Goal: Information Seeking & Learning: Learn about a topic

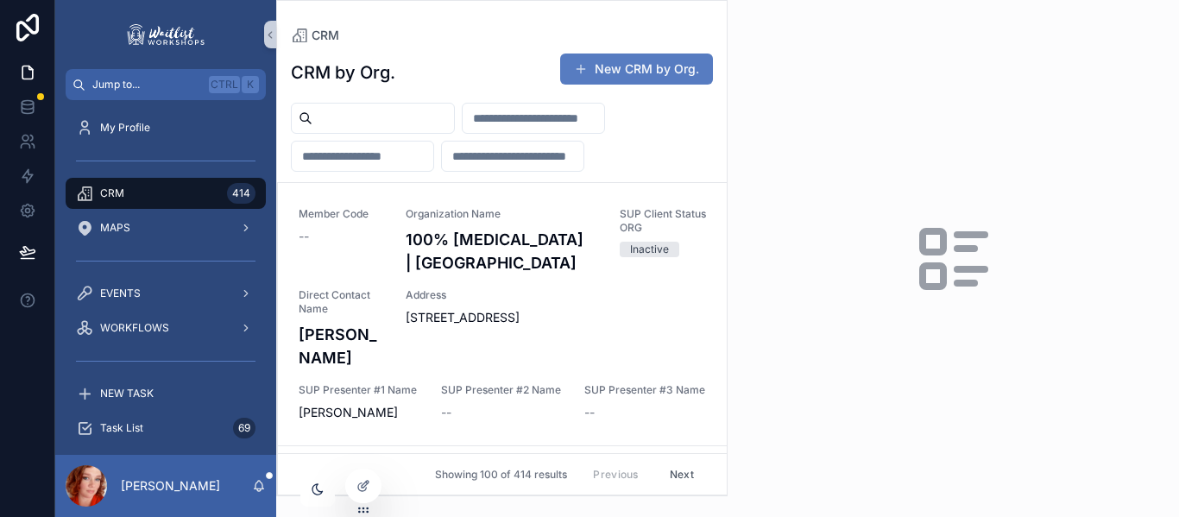
click at [370, 121] on input "scrollable content" at bounding box center [383, 118] width 142 height 24
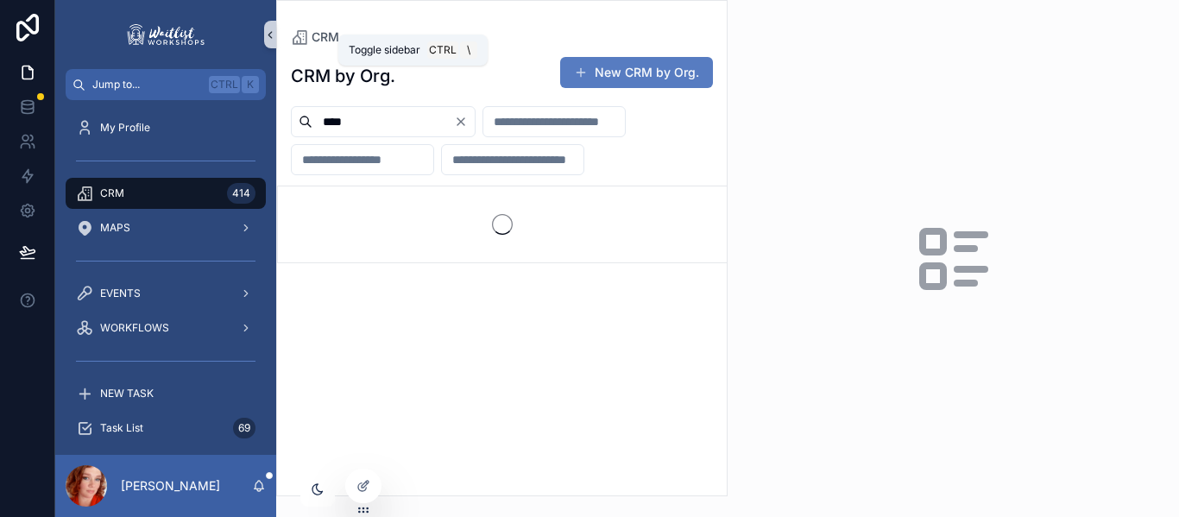
type input "****"
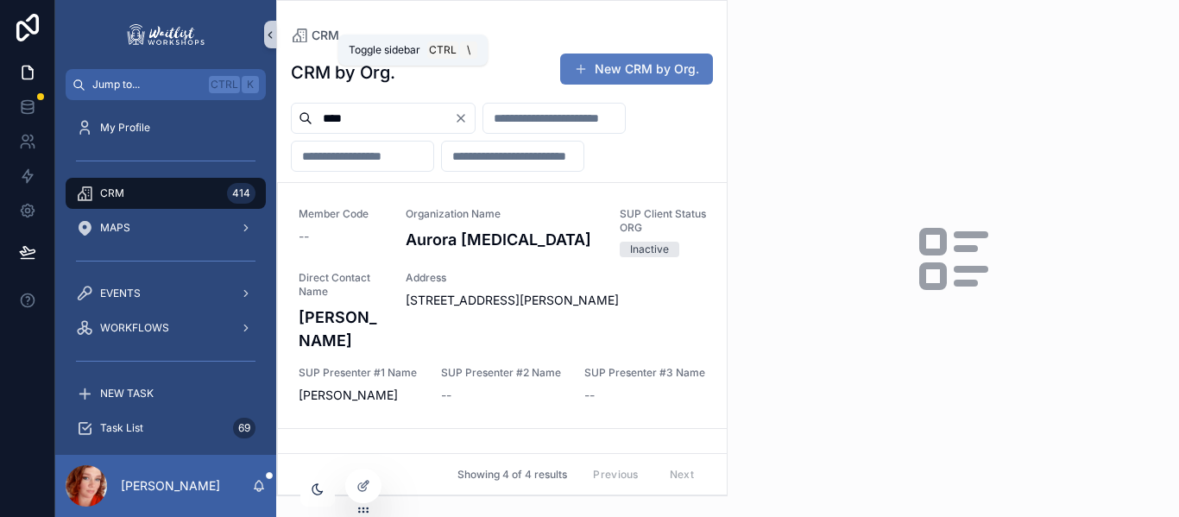
click at [272, 38] on icon "scrollable content" at bounding box center [269, 35] width 3 height 6
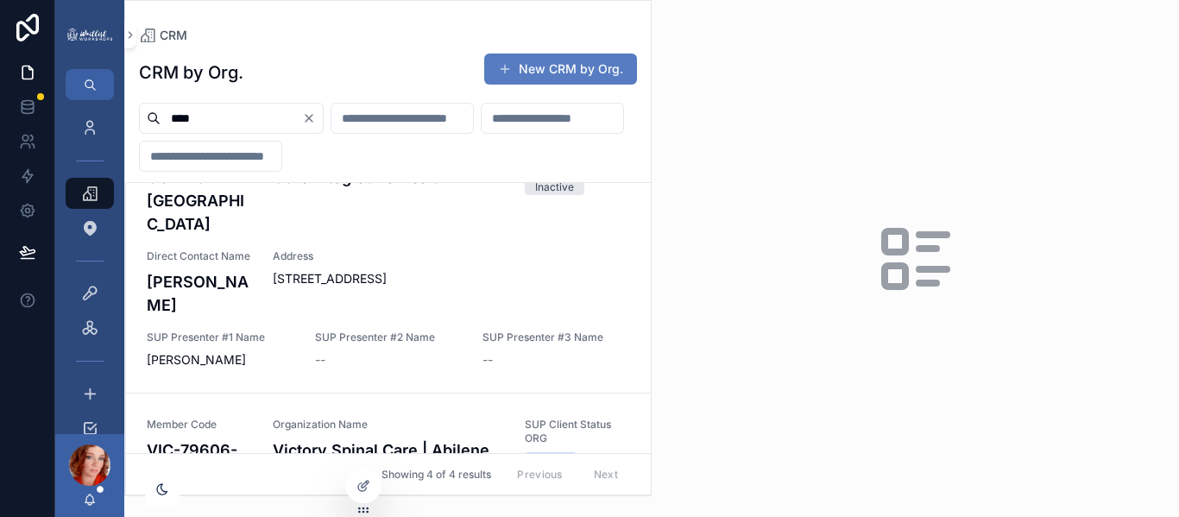
scroll to position [453, 0]
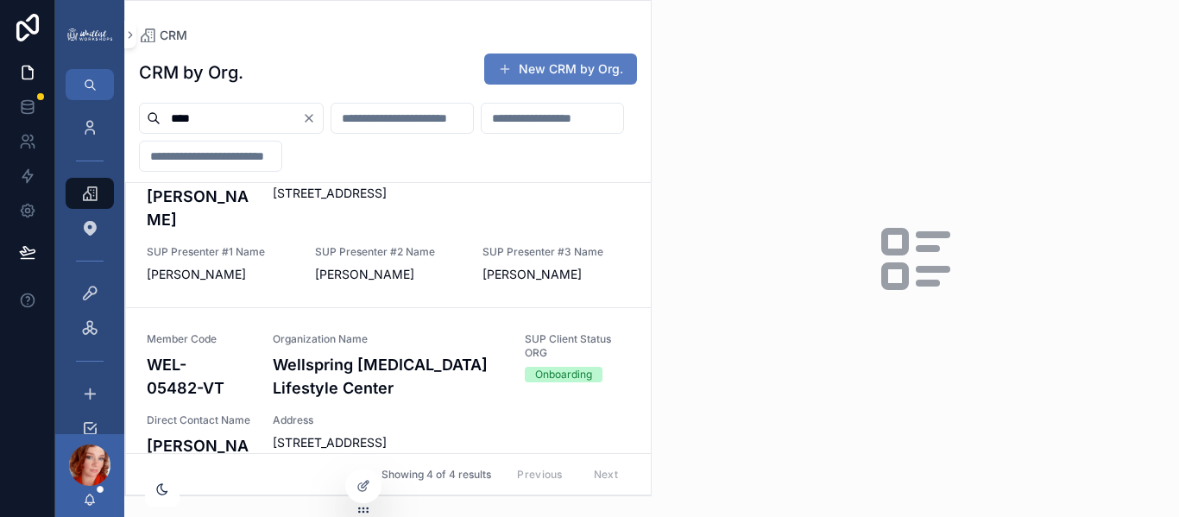
click at [341, 353] on h4 "Wellspring [MEDICAL_DATA] Lifestyle Center" at bounding box center [388, 376] width 231 height 47
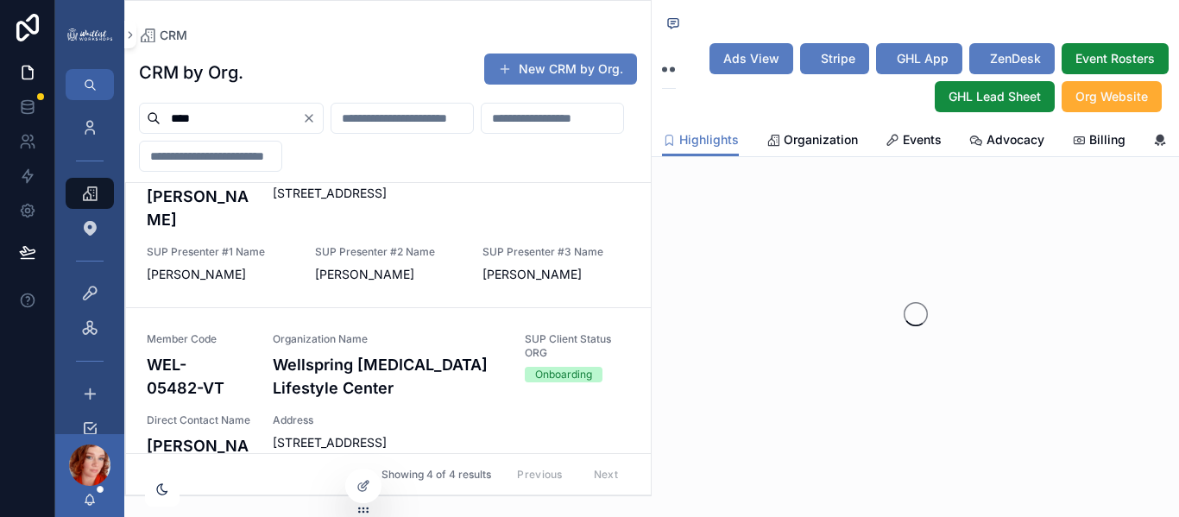
scroll to position [672, 0]
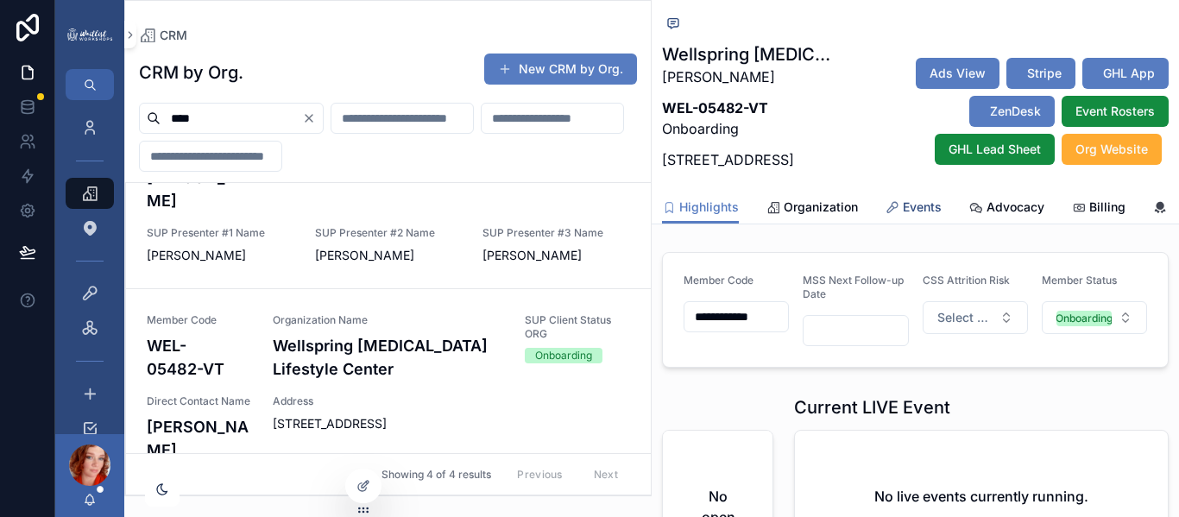
click at [903, 216] on span "Events" at bounding box center [922, 207] width 39 height 17
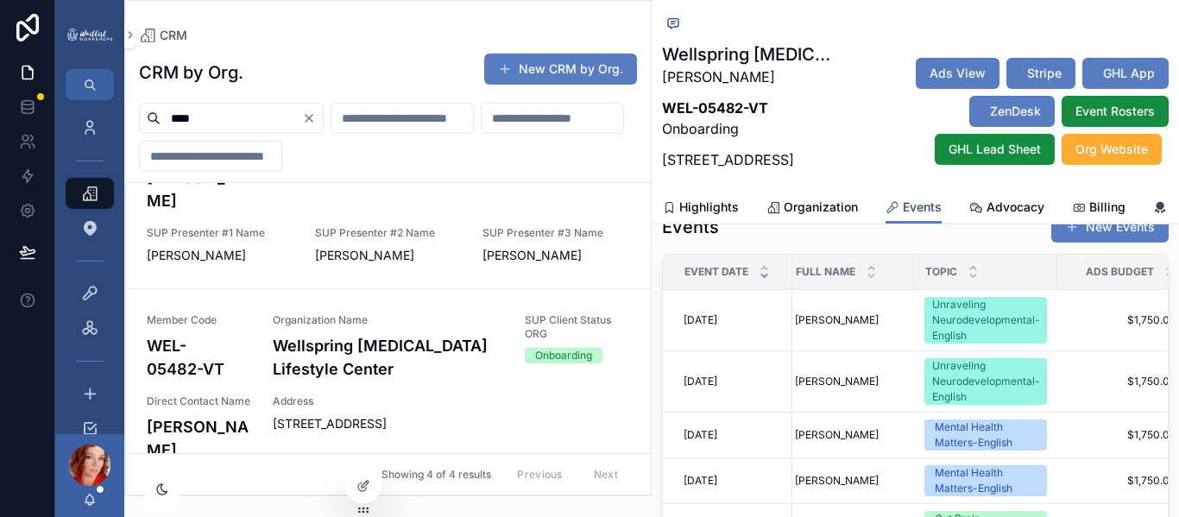
scroll to position [0, 9]
click at [1016, 344] on div "Unraveling Neurodevelopmental-English" at bounding box center [985, 320] width 108 height 47
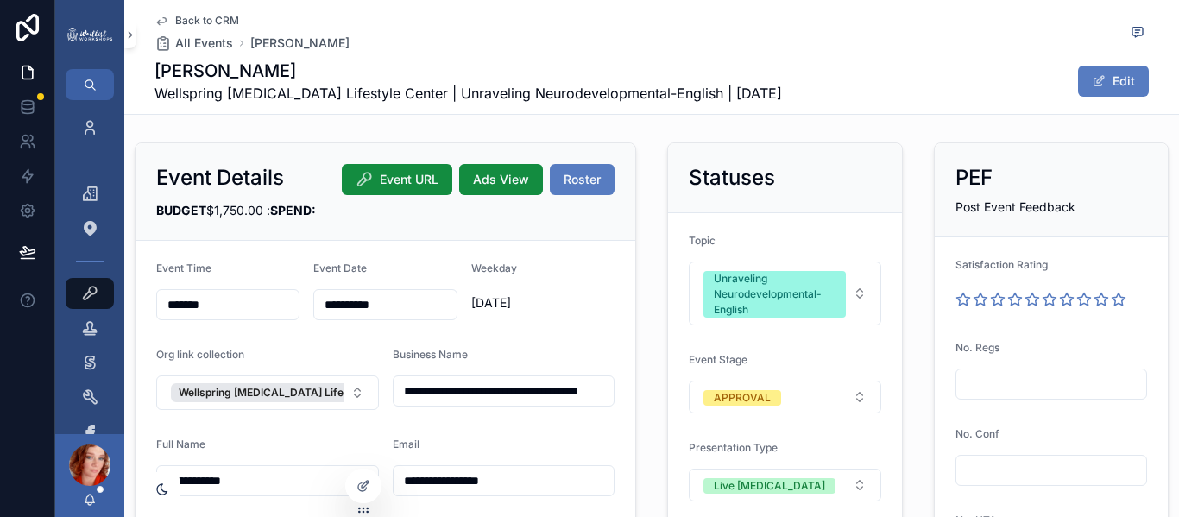
click at [185, 22] on span "Back to CRM" at bounding box center [207, 21] width 64 height 14
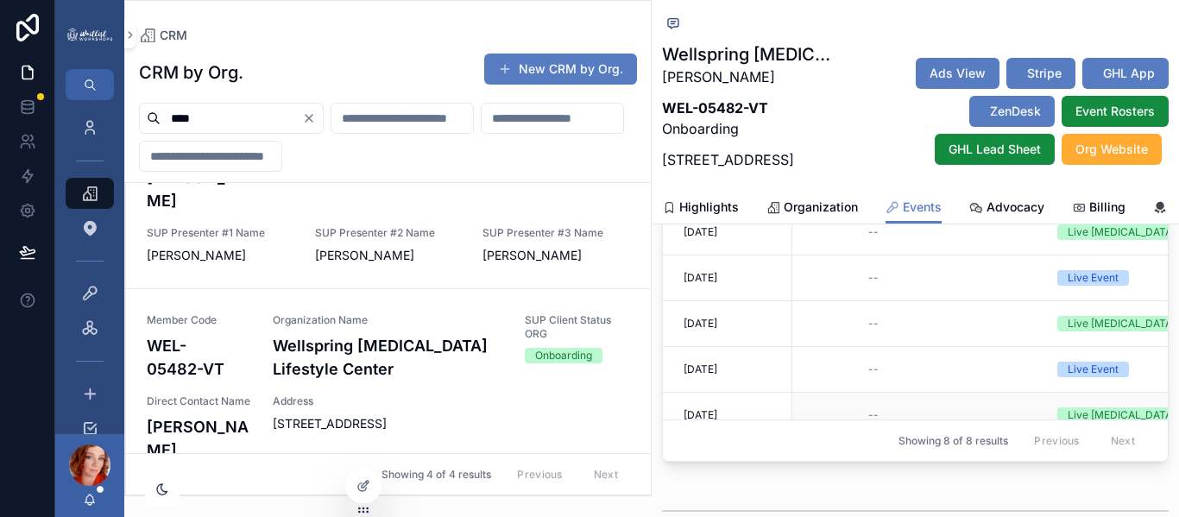
scroll to position [0, 1118]
